Goal: Register for event/course

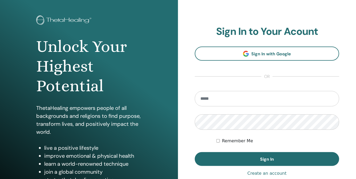
scroll to position [40, 0]
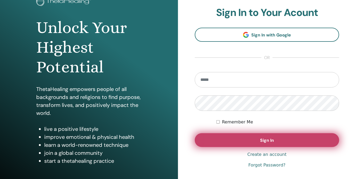
type input "**********"
click at [252, 142] on button "Sign In" at bounding box center [267, 141] width 145 height 14
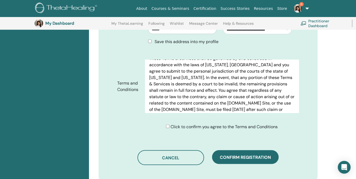
scroll to position [3049, 0]
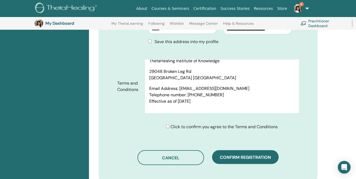
click at [196, 126] on span "Click to confirm you agree to the Terms and Conditions" at bounding box center [224, 127] width 107 height 6
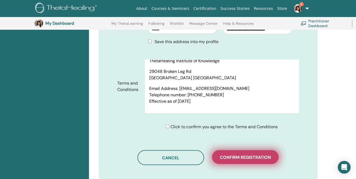
click at [245, 157] on span "Confirm registration" at bounding box center [245, 158] width 51 height 6
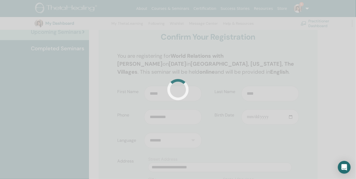
scroll to position [0, 0]
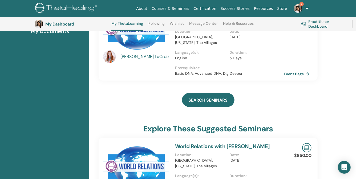
scroll to position [65, 0]
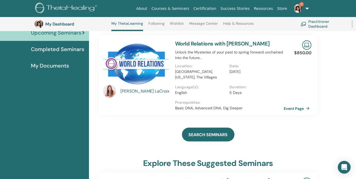
click at [298, 5] on img at bounding box center [298, 8] width 9 height 9
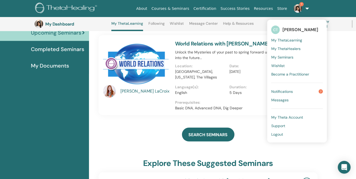
click at [297, 89] on link "Notifications 7" at bounding box center [297, 91] width 52 height 9
